Goal: Transaction & Acquisition: Download file/media

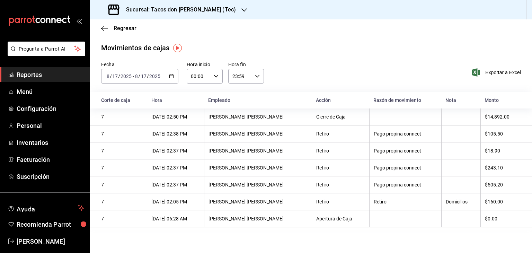
click at [339, 50] on div "Movimientos de cajas" at bounding box center [311, 48] width 420 height 10
click at [359, 57] on div "Movimientos [PERSON_NAME] Fecha [DATE] [DATE] - [DATE] [DATE] Hora inicio 00:00…" at bounding box center [311, 136] width 442 height 187
click at [30, 74] on span "Reportes" at bounding box center [51, 74] width 68 height 9
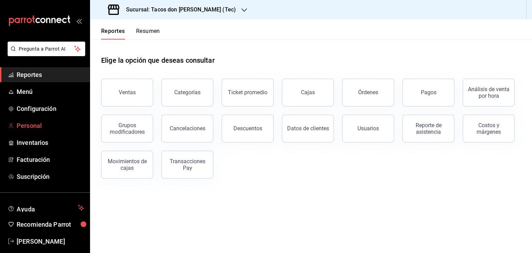
click at [33, 126] on span "Personal" at bounding box center [51, 125] width 68 height 9
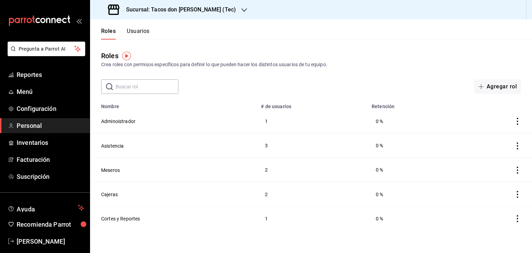
click at [449, 62] on div "Crea roles con permisos específicos para definir lo que pueden hacer los distin…" at bounding box center [311, 64] width 420 height 7
click at [132, 121] on button "Adminoistrador" at bounding box center [118, 121] width 34 height 7
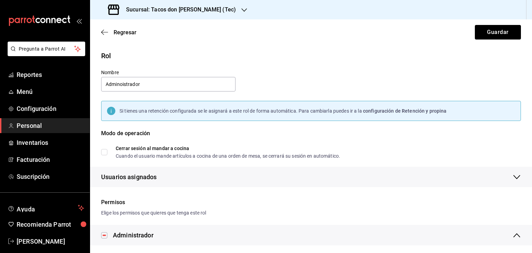
click at [398, 141] on div "Modo de operación" at bounding box center [311, 137] width 420 height 17
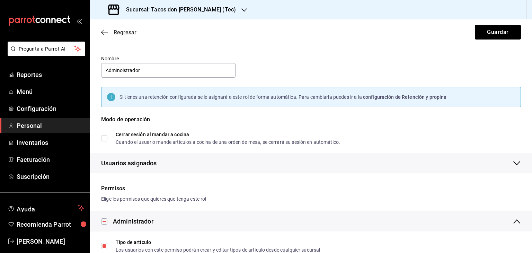
click at [101, 34] on icon "button" at bounding box center [104, 32] width 7 height 6
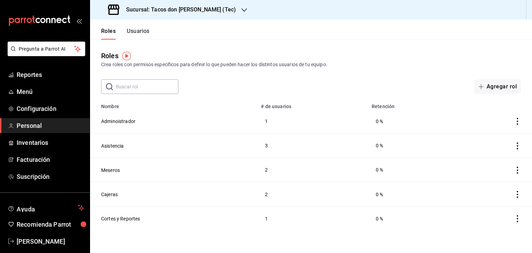
click at [138, 33] on button "Usuarios" at bounding box center [138, 34] width 23 height 12
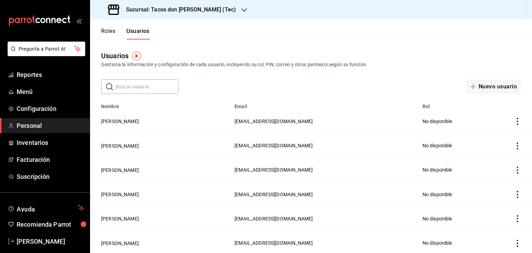
click at [241, 8] on icon "button" at bounding box center [244, 10] width 6 height 6
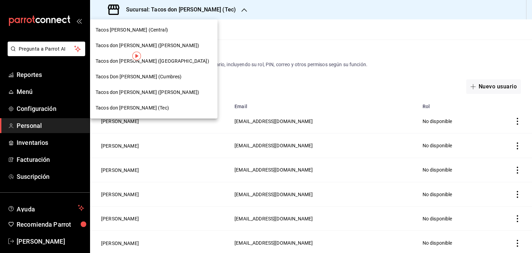
click at [149, 29] on span "Tacos [PERSON_NAME] (Central)" at bounding box center [132, 29] width 72 height 7
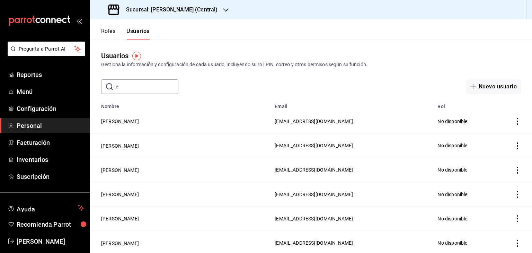
click at [142, 85] on input "e" at bounding box center [147, 87] width 63 height 14
type input "[PERSON_NAME]"
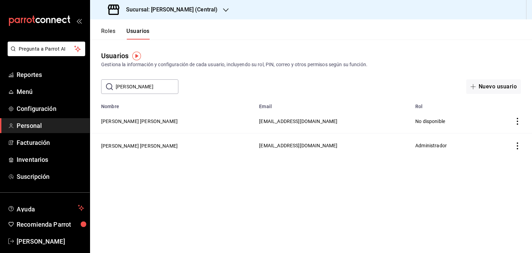
click at [518, 146] on icon "actions" at bounding box center [517, 145] width 7 height 7
click at [486, 136] on span "Duplicar" at bounding box center [486, 136] width 30 height 8
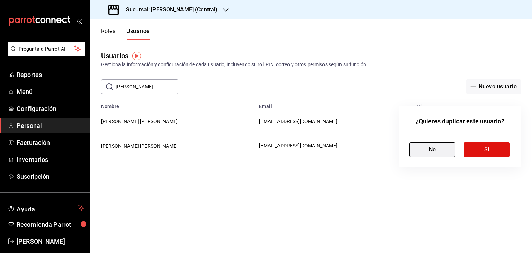
click at [429, 149] on button "No" at bounding box center [432, 149] width 46 height 15
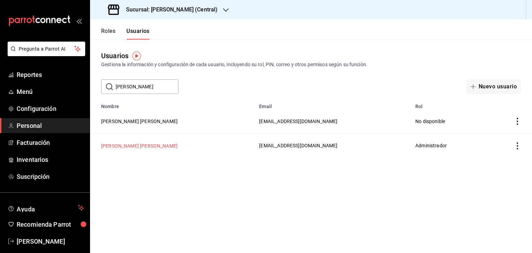
click at [141, 149] on button "[PERSON_NAME] [PERSON_NAME]" at bounding box center [139, 145] width 77 height 7
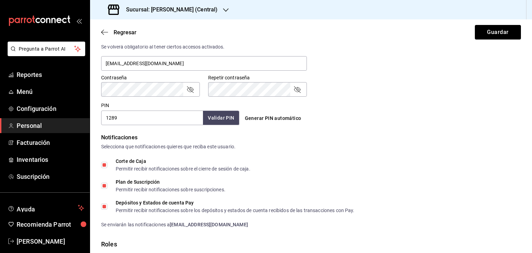
scroll to position [66, 0]
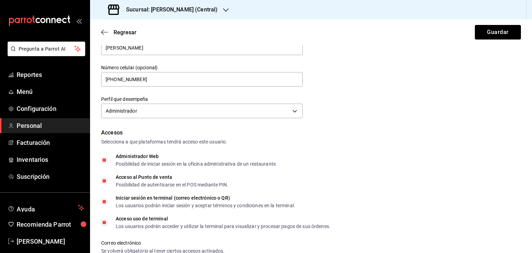
click at [226, 8] on icon "button" at bounding box center [226, 10] width 6 height 6
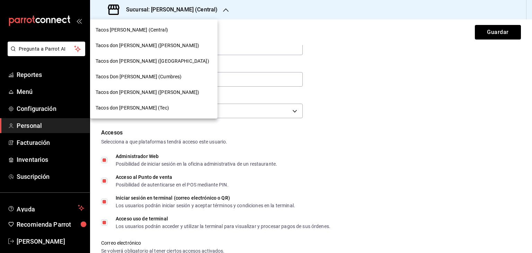
click at [146, 59] on span "Tacos don [PERSON_NAME] ([GEOGRAPHIC_DATA])" at bounding box center [153, 60] width 114 height 7
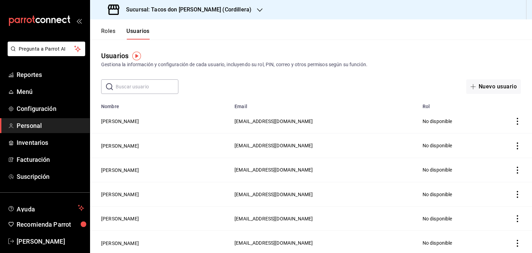
click at [151, 87] on input "text" at bounding box center [147, 87] width 63 height 14
type input "[PERSON_NAME]"
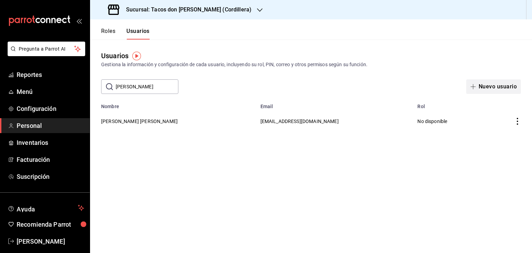
click at [497, 85] on button "Nuevo usuario" at bounding box center [493, 86] width 55 height 15
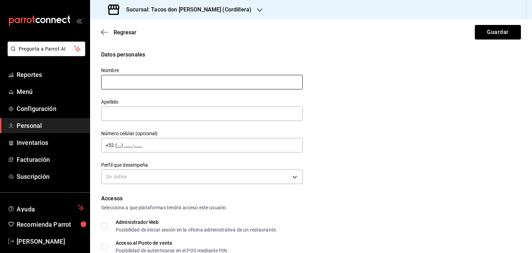
click at [222, 79] on input "text" at bounding box center [201, 82] width 201 height 15
type input "[PERSON_NAME]"
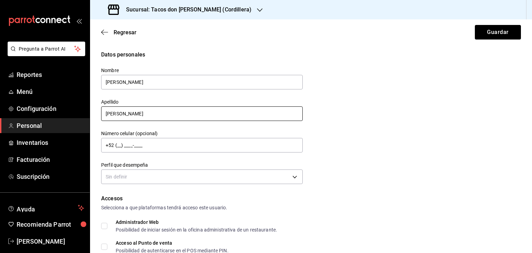
type input "[PERSON_NAME]"
click at [41, 76] on span "Reportes" at bounding box center [51, 74] width 68 height 9
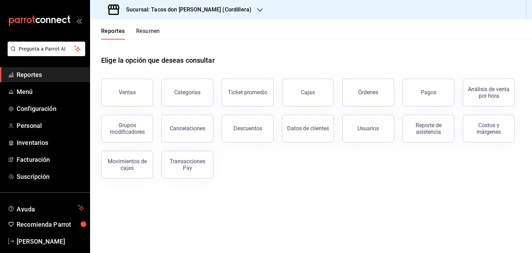
click at [257, 10] on icon "button" at bounding box center [260, 9] width 6 height 3
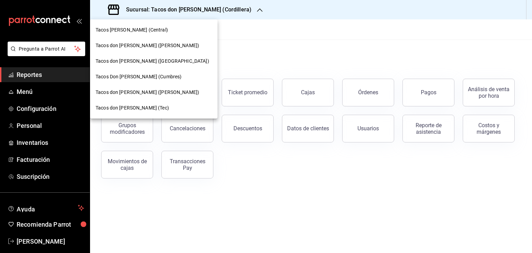
click at [150, 32] on span "Tacos [PERSON_NAME] (Central)" at bounding box center [132, 29] width 72 height 7
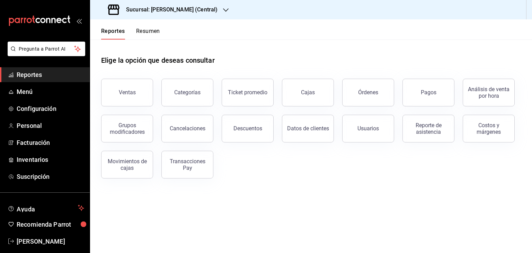
click at [143, 33] on button "Resumen" at bounding box center [148, 34] width 24 height 12
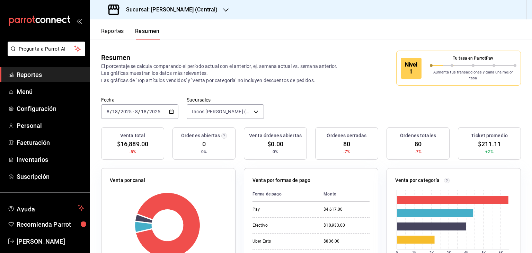
click at [304, 104] on div "Fecha [DATE] [DATE] - [DATE] [DATE] Sucursales Tacos Don [PERSON_NAME] (Central…" at bounding box center [311, 112] width 442 height 30
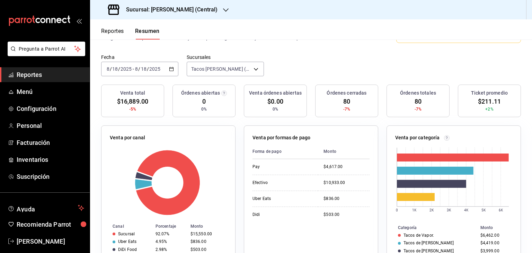
scroll to position [42, 0]
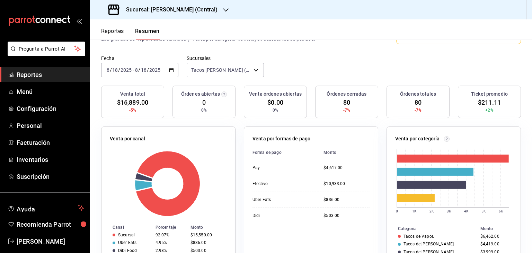
click at [17, 74] on span "Reportes" at bounding box center [51, 74] width 68 height 9
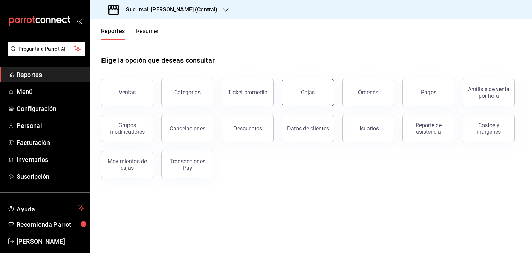
click at [312, 93] on div "Cajas" at bounding box center [308, 92] width 14 height 7
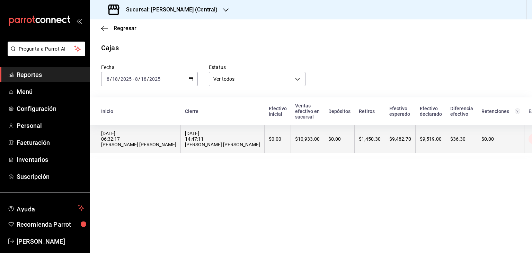
click at [385, 149] on th "$9,482.70" at bounding box center [400, 139] width 30 height 28
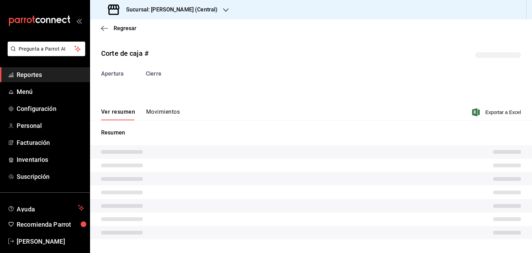
click at [381, 149] on tr at bounding box center [311, 152] width 442 height 14
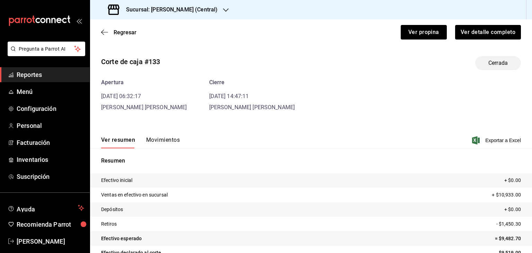
click at [172, 110] on div "Corte de caja #133 Cerrada Apertura [DATE] 06:32:17 [PERSON_NAME] [PERSON_NAME]…" at bounding box center [311, 167] width 442 height 232
click at [174, 140] on button "Movimientos" at bounding box center [163, 142] width 34 height 12
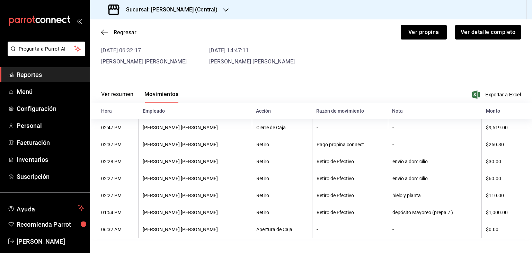
scroll to position [49, 0]
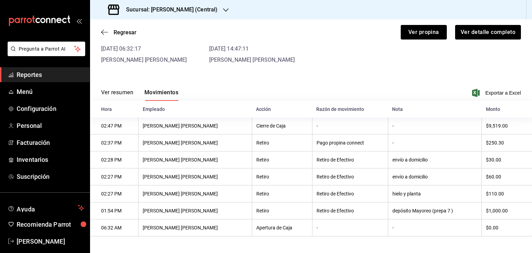
click at [103, 35] on div "Regresar Ver propina Ver detalle completo" at bounding box center [311, 32] width 442 height 26
click at [103, 34] on icon "button" at bounding box center [104, 32] width 7 height 6
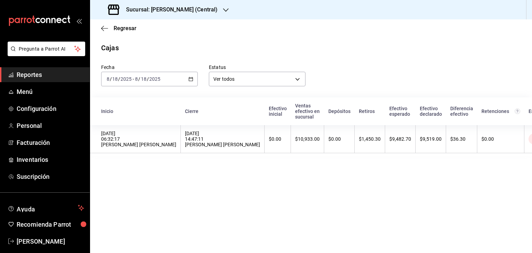
click at [225, 9] on icon "button" at bounding box center [226, 10] width 6 height 6
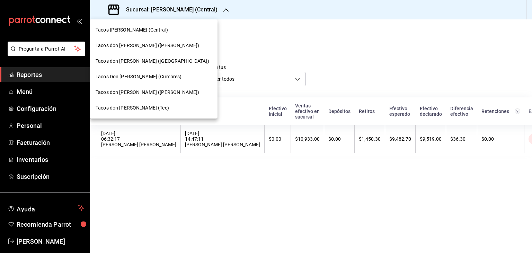
click at [144, 61] on span "Tacos don [PERSON_NAME] ([GEOGRAPHIC_DATA])" at bounding box center [153, 60] width 114 height 7
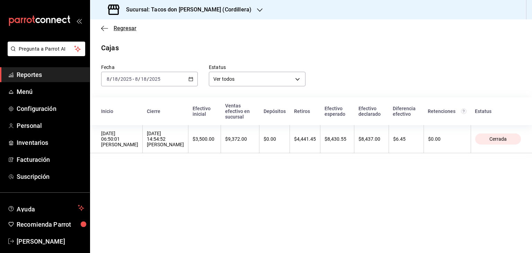
click at [103, 27] on icon "button" at bounding box center [104, 28] width 7 height 6
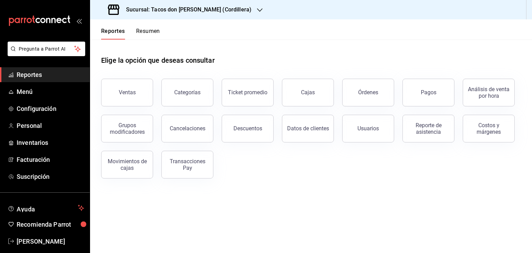
click at [153, 30] on button "Resumen" at bounding box center [148, 34] width 24 height 12
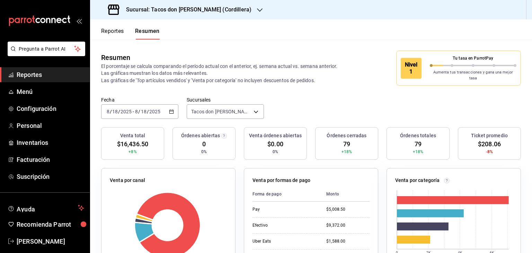
click at [257, 9] on icon "button" at bounding box center [260, 10] width 6 height 6
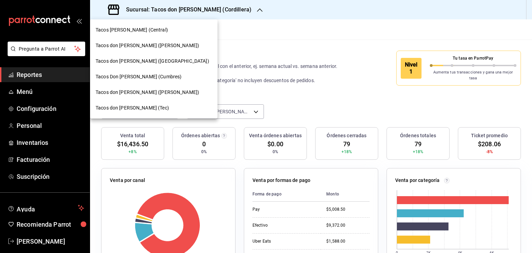
click at [147, 32] on span "Tacos [PERSON_NAME] (Central)" at bounding box center [132, 29] width 72 height 7
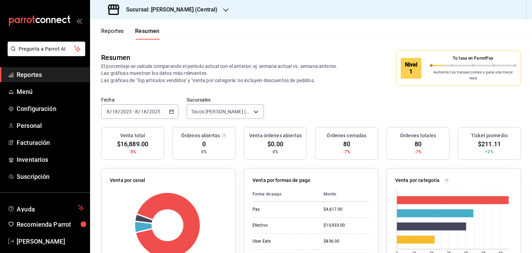
click at [222, 6] on div "Sucursal: [PERSON_NAME] (Central)" at bounding box center [164, 9] width 136 height 19
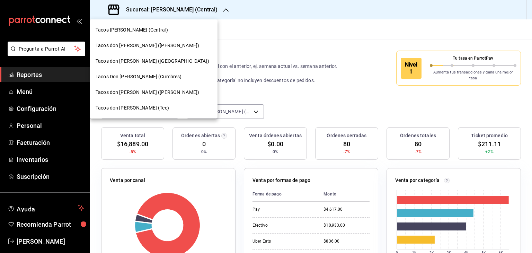
click at [134, 61] on span "Tacos don [PERSON_NAME] ([GEOGRAPHIC_DATA])" at bounding box center [153, 60] width 114 height 7
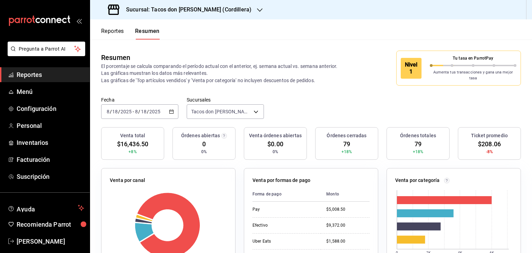
click at [286, 101] on div "Fecha [DATE] [DATE] - [DATE] [DATE] Sucursales Tacos don [PERSON_NAME] ([GEOGRA…" at bounding box center [311, 112] width 442 height 30
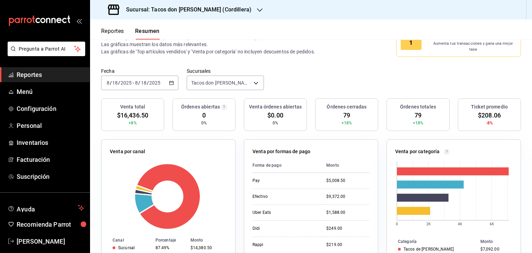
scroll to position [28, 0]
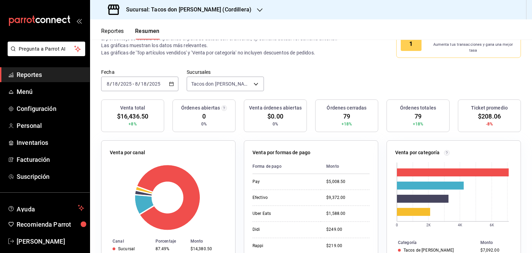
click at [34, 73] on span "Reportes" at bounding box center [51, 74] width 68 height 9
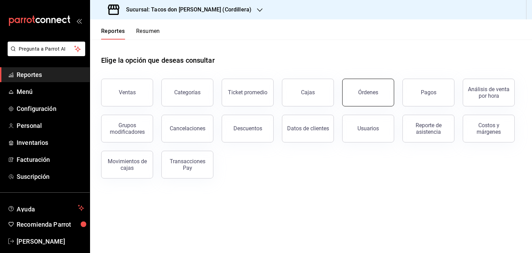
click at [361, 95] on div "Órdenes" at bounding box center [368, 92] width 20 height 7
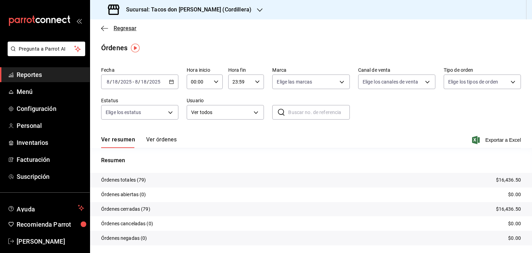
click at [106, 25] on icon "button" at bounding box center [104, 28] width 7 height 6
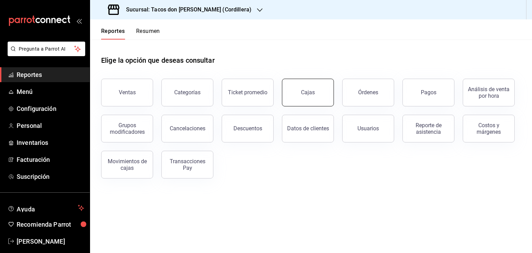
click at [312, 95] on div "Cajas" at bounding box center [308, 92] width 14 height 7
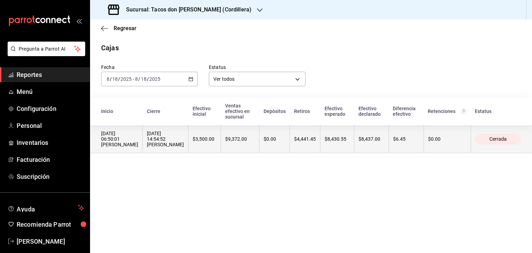
click at [290, 136] on th "$4,441.45" at bounding box center [305, 139] width 30 height 28
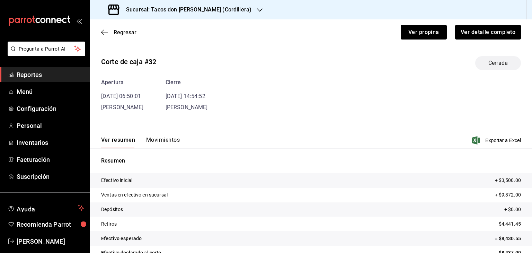
click at [156, 140] on button "Movimientos" at bounding box center [163, 142] width 34 height 12
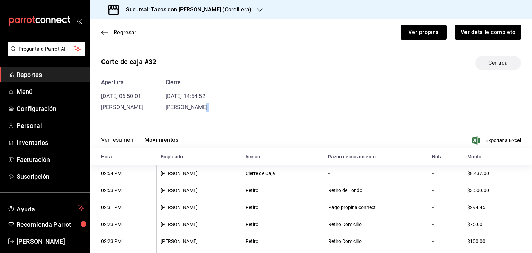
drag, startPoint x: 525, startPoint y: 111, endPoint x: 531, endPoint y: 136, distance: 26.1
click at [531, 136] on div "Regresar Ver propina Ver detalle completo Corte de caja #32 Cerrada Apertura [D…" at bounding box center [311, 135] width 442 height 233
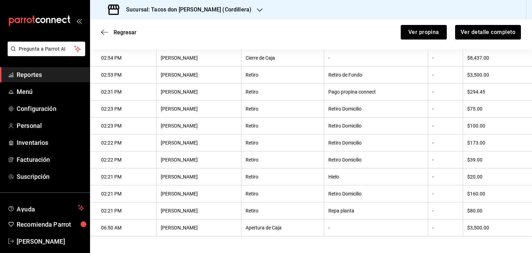
scroll to position [118, 0]
click at [100, 30] on div "Regresar Ver propina Ver detalle completo" at bounding box center [311, 32] width 442 height 26
click at [104, 32] on icon "button" at bounding box center [104, 32] width 7 height 6
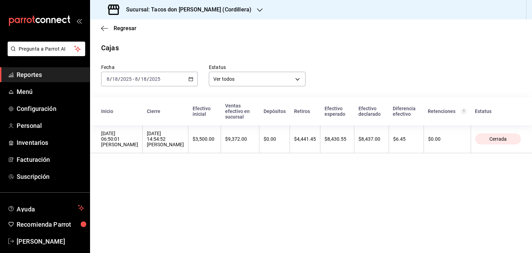
click at [257, 11] on icon "button" at bounding box center [260, 10] width 6 height 6
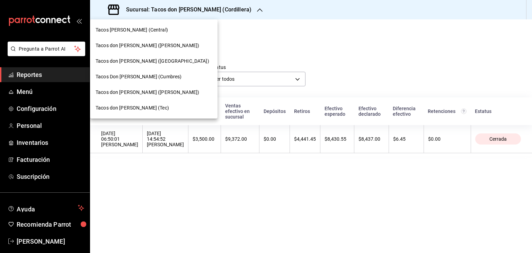
click at [144, 106] on span "Tacos don [PERSON_NAME] (Tec)" at bounding box center [132, 107] width 73 height 7
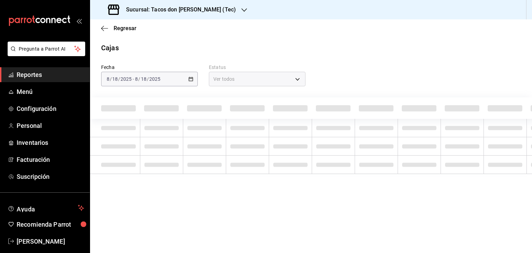
click at [32, 75] on span "Reportes" at bounding box center [51, 74] width 68 height 9
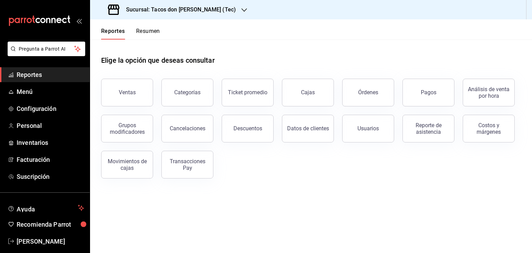
click at [153, 31] on button "Resumen" at bounding box center [148, 34] width 24 height 12
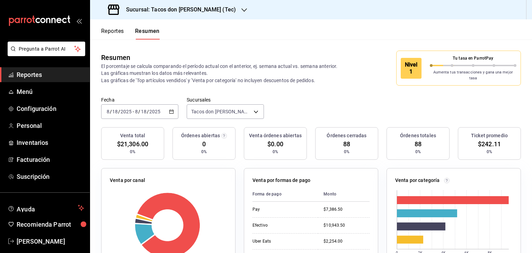
click at [318, 97] on div "Fecha [DATE] [DATE] - [DATE] [DATE] Sucursales Tacos don [PERSON_NAME] (Tec) [o…" at bounding box center [311, 112] width 442 height 30
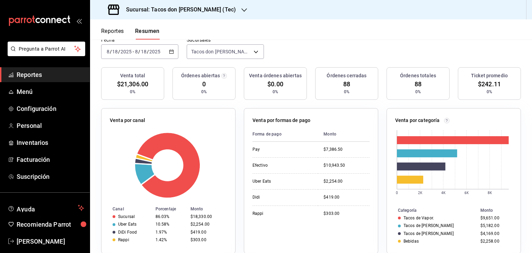
scroll to position [69, 0]
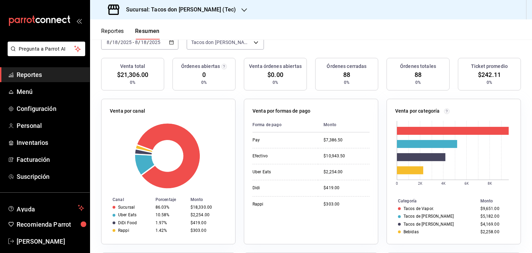
click at [35, 71] on span "Reportes" at bounding box center [51, 74] width 68 height 9
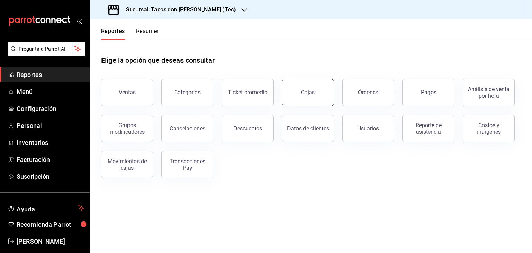
click at [318, 93] on button "Cajas" at bounding box center [308, 93] width 52 height 28
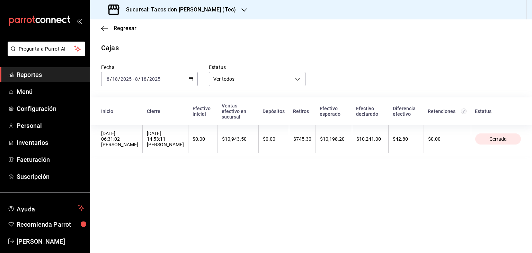
click at [285, 139] on div "$0.00" at bounding box center [274, 139] width 22 height 6
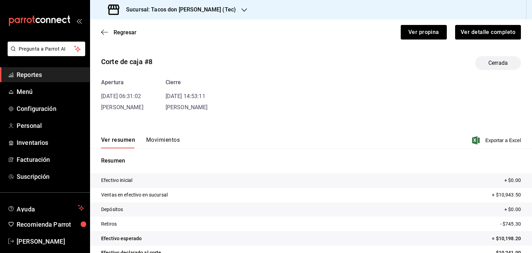
click at [170, 142] on button "Movimientos" at bounding box center [163, 142] width 34 height 12
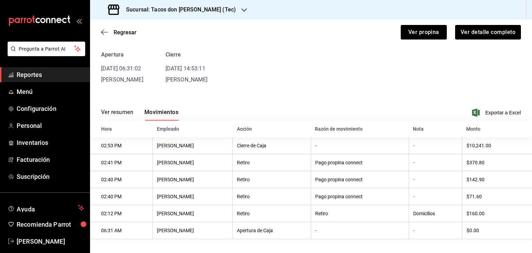
scroll to position [32, 0]
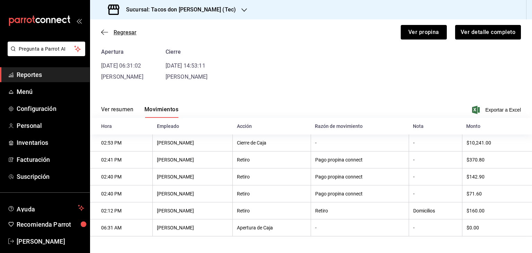
click at [107, 34] on icon "button" at bounding box center [104, 32] width 7 height 6
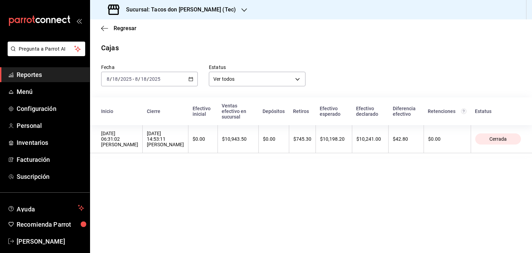
click at [241, 8] on icon "button" at bounding box center [244, 10] width 6 height 6
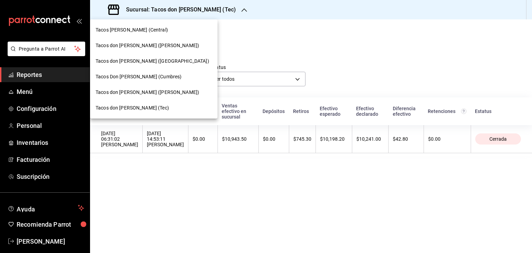
click at [145, 81] on div "Tacos Don [PERSON_NAME] (Cumbres)" at bounding box center [153, 77] width 127 height 16
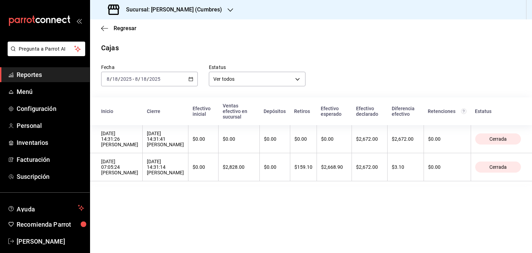
click at [29, 75] on span "Reportes" at bounding box center [51, 74] width 68 height 9
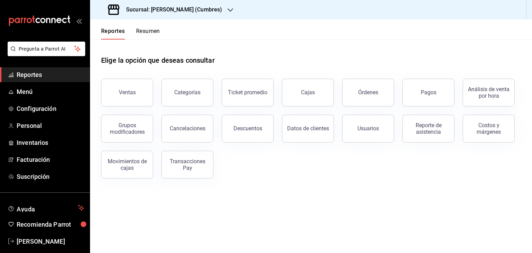
click at [150, 30] on button "Resumen" at bounding box center [148, 34] width 24 height 12
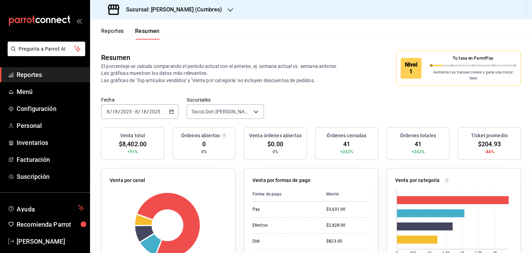
click at [310, 97] on div "Fecha [DATE] [DATE] - [DATE] [DATE] Sucursales Tacos Don [PERSON_NAME] (Cumbres…" at bounding box center [311, 112] width 442 height 30
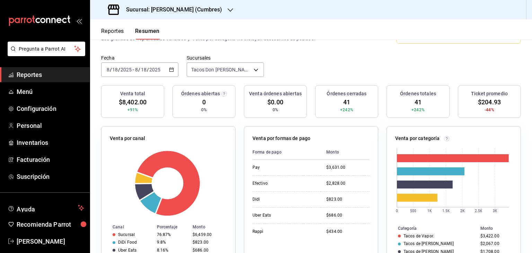
scroll to position [55, 0]
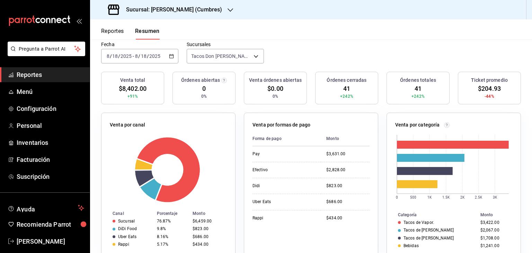
click at [41, 75] on span "Reportes" at bounding box center [51, 74] width 68 height 9
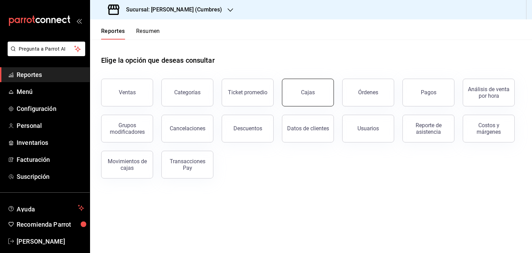
click at [319, 99] on button "Cajas" at bounding box center [308, 93] width 52 height 28
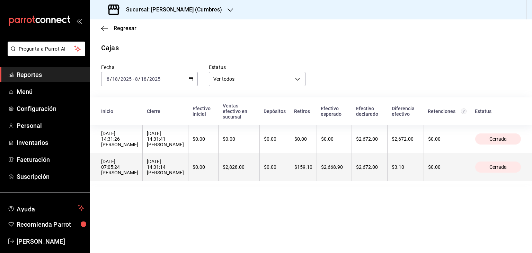
click at [286, 167] on div "$0.00" at bounding box center [275, 167] width 22 height 6
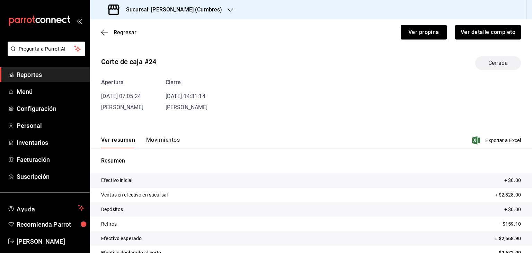
click at [169, 138] on button "Movimientos" at bounding box center [163, 142] width 34 height 12
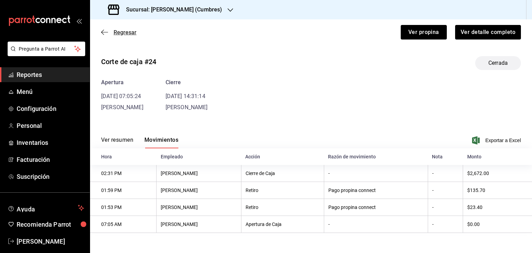
click at [101, 32] on icon "button" at bounding box center [104, 32] width 7 height 6
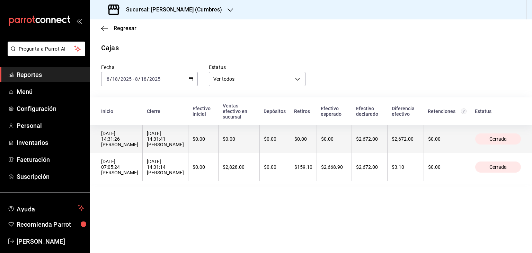
click at [334, 136] on th "$0.00" at bounding box center [333, 139] width 35 height 28
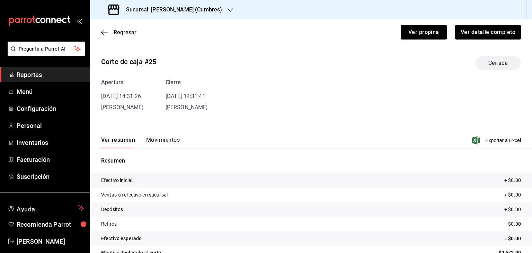
click at [176, 137] on button "Movimientos" at bounding box center [163, 142] width 34 height 12
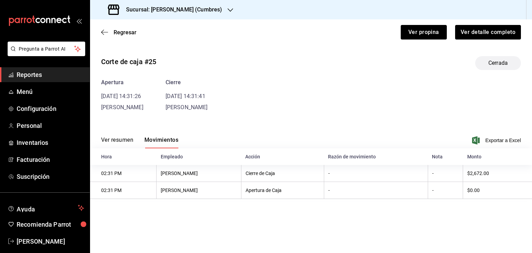
click at [100, 34] on div "Regresar Ver propina Ver detalle completo" at bounding box center [311, 32] width 442 height 26
click at [104, 33] on icon "button" at bounding box center [104, 32] width 7 height 6
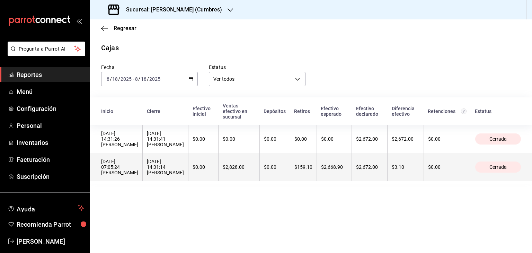
click at [285, 170] on div "$0.00" at bounding box center [275, 167] width 22 height 6
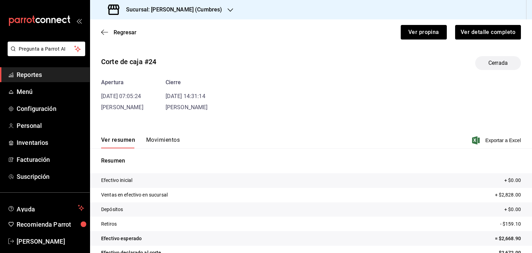
click at [167, 138] on button "Movimientos" at bounding box center [163, 142] width 34 height 12
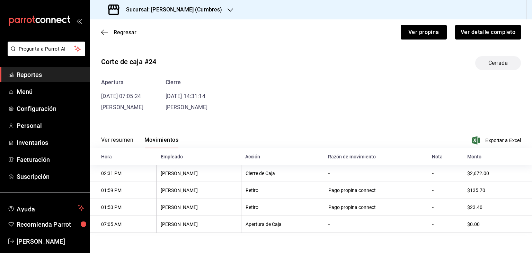
click at [226, 13] on div "Sucursal: [PERSON_NAME] (Cumbres)" at bounding box center [166, 9] width 140 height 19
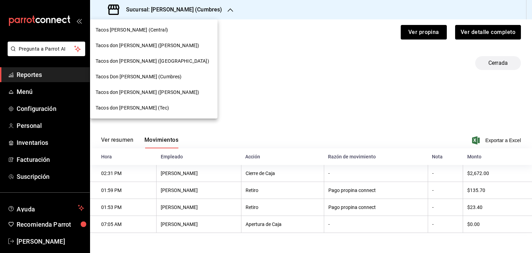
click at [218, 55] on div at bounding box center [266, 126] width 532 height 253
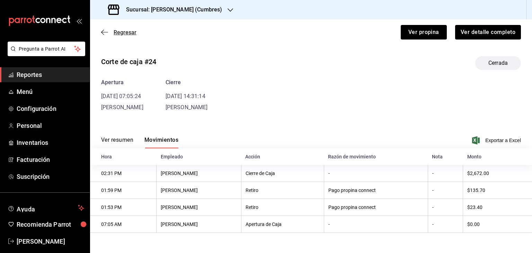
click at [102, 31] on icon "button" at bounding box center [104, 32] width 7 height 6
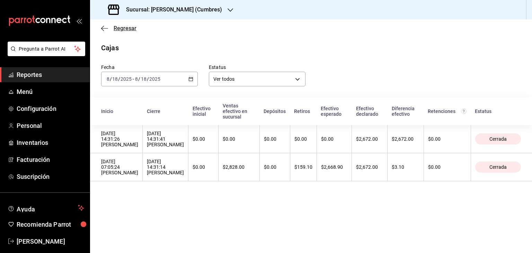
click at [105, 26] on icon "button" at bounding box center [104, 28] width 7 height 6
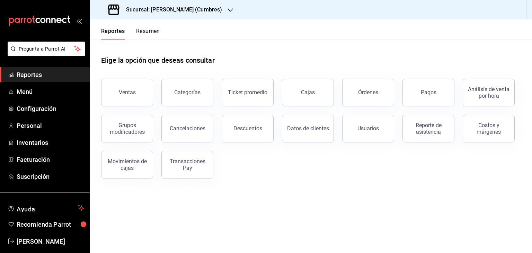
click at [151, 33] on button "Resumen" at bounding box center [148, 34] width 24 height 12
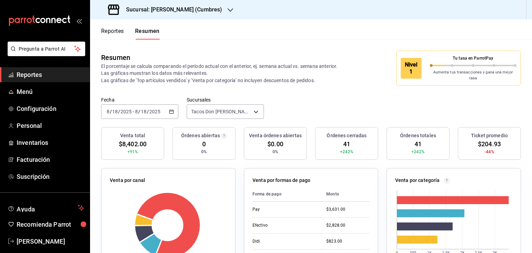
click at [111, 33] on button "Reportes" at bounding box center [112, 34] width 23 height 12
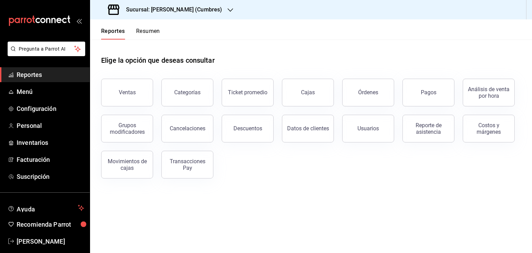
click at [145, 28] on button "Resumen" at bounding box center [148, 34] width 24 height 12
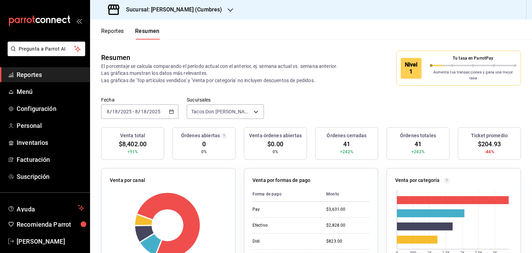
click at [314, 104] on div "Fecha [DATE] [DATE] - [DATE] [DATE] Sucursales Tacos Don [PERSON_NAME] (Cumbres…" at bounding box center [311, 112] width 442 height 30
click at [230, 9] on icon "button" at bounding box center [230, 10] width 6 height 6
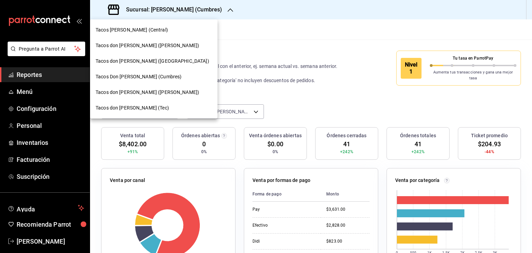
click at [152, 41] on div "Tacos don [PERSON_NAME] ([PERSON_NAME])" at bounding box center [153, 46] width 127 height 16
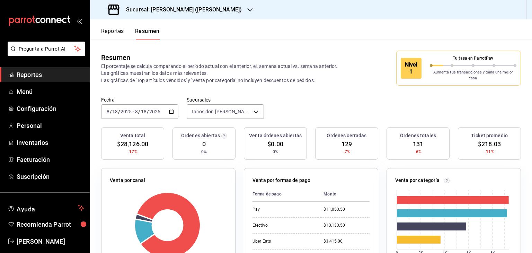
click at [336, 89] on div "Resumen El porcentaje se calcula comparando el período actual con el anterior, …" at bounding box center [311, 67] width 442 height 57
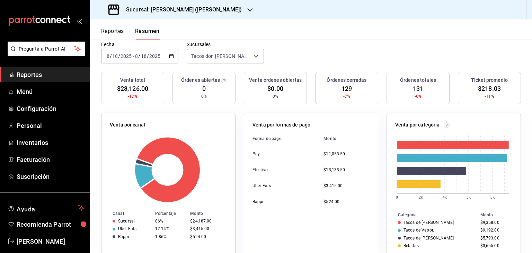
scroll to position [42, 0]
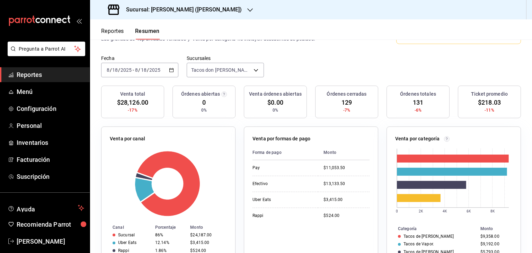
click at [113, 33] on button "Reportes" at bounding box center [112, 34] width 23 height 12
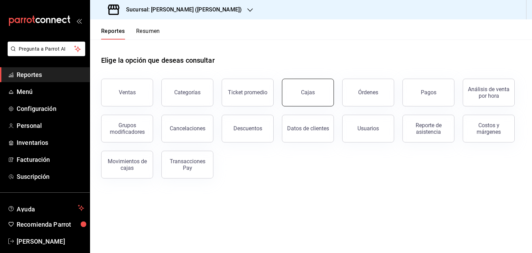
click at [312, 95] on div "Cajas" at bounding box center [308, 92] width 14 height 7
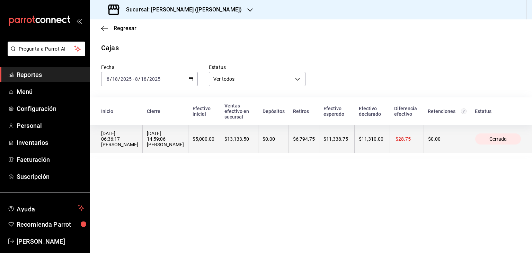
click at [271, 137] on div "$0.00" at bounding box center [273, 139] width 22 height 6
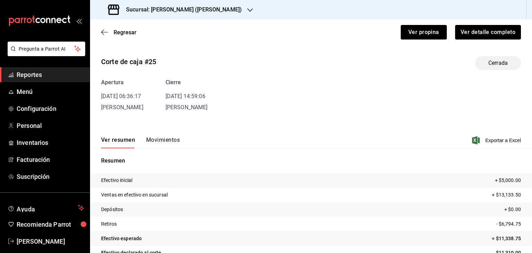
click at [174, 142] on button "Movimientos" at bounding box center [163, 142] width 34 height 12
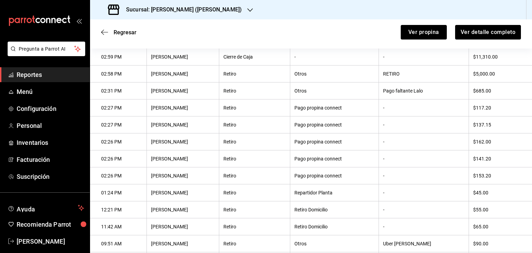
scroll to position [116, 0]
drag, startPoint x: 482, startPoint y: 93, endPoint x: 464, endPoint y: 90, distance: 17.8
click at [468, 90] on th "$685.00" at bounding box center [499, 91] width 63 height 17
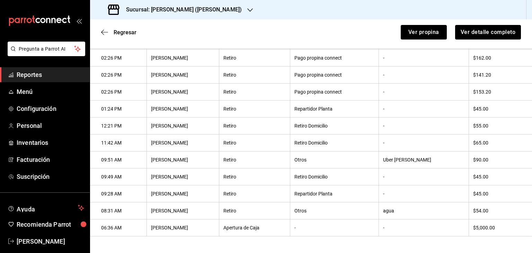
scroll to position [0, 0]
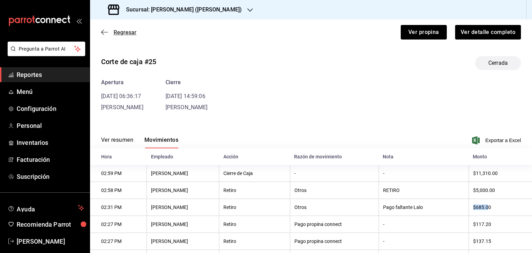
click at [104, 32] on icon "button" at bounding box center [104, 32] width 7 height 6
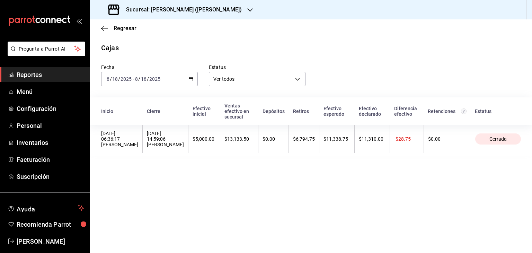
click at [228, 10] on div "Sucursal: [PERSON_NAME] ([PERSON_NAME])" at bounding box center [176, 9] width 160 height 19
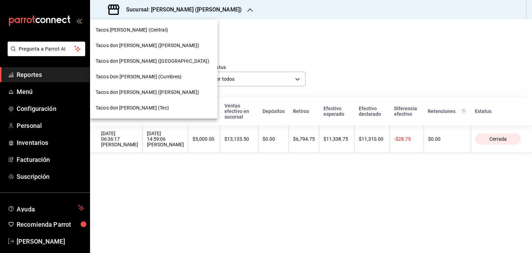
click at [141, 110] on span "Tacos don [PERSON_NAME] (Tec)" at bounding box center [132, 107] width 73 height 7
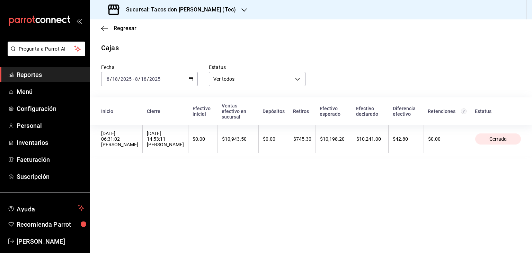
click at [37, 73] on span "Reportes" at bounding box center [51, 74] width 68 height 9
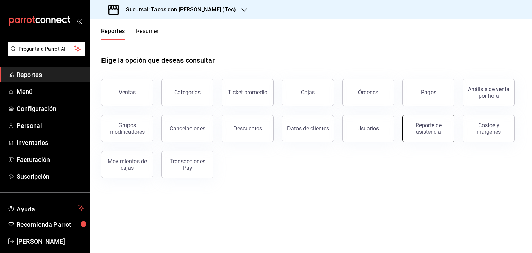
click at [426, 128] on div "Reporte de asistencia" at bounding box center [428, 128] width 43 height 13
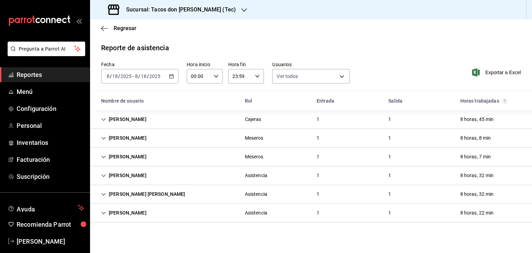
click at [152, 118] on div "[PERSON_NAME]" at bounding box center [124, 119] width 56 height 13
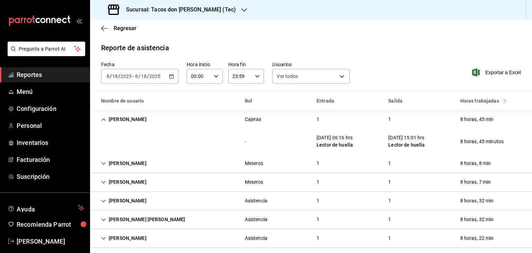
click at [152, 120] on div "[PERSON_NAME]" at bounding box center [124, 119] width 56 height 13
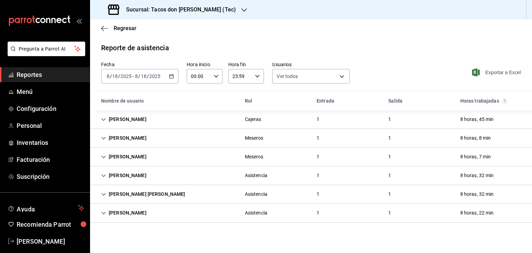
click at [497, 70] on span "Exportar a Excel" at bounding box center [496, 72] width 47 height 8
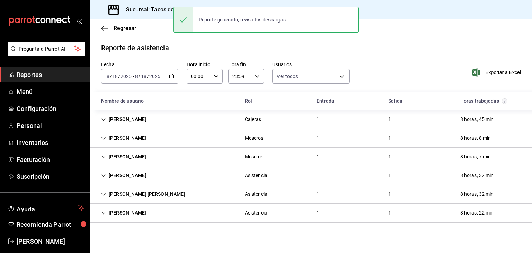
click at [172, 77] on icon "button" at bounding box center [171, 76] width 5 height 5
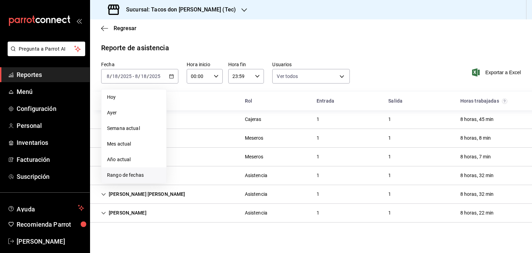
click at [133, 178] on span "Rango de fechas" at bounding box center [134, 174] width 54 height 7
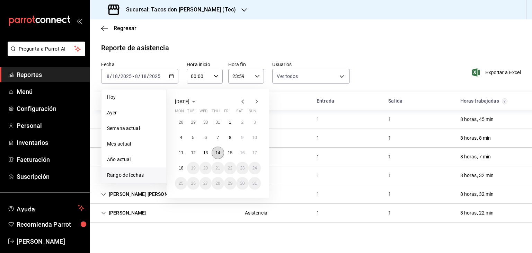
click at [217, 152] on abbr "14" at bounding box center [217, 152] width 5 height 5
click at [179, 167] on abbr "18" at bounding box center [181, 167] width 5 height 5
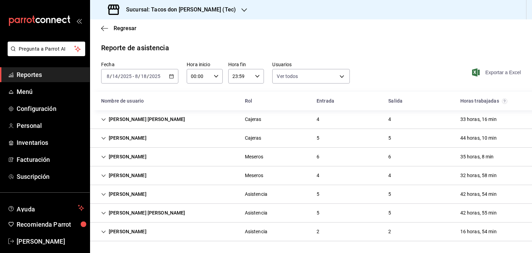
click at [497, 71] on span "Exportar a Excel" at bounding box center [496, 72] width 47 height 8
